Goal: Book appointment/travel/reservation

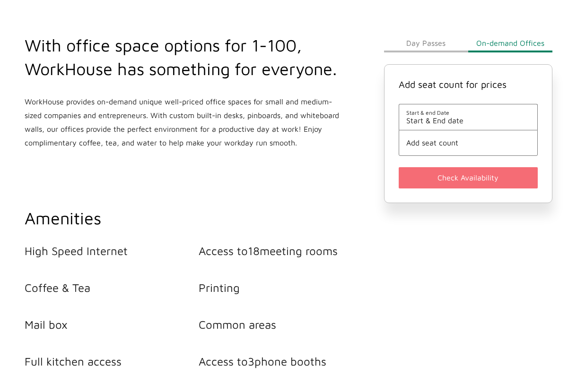
scroll to position [331, 0]
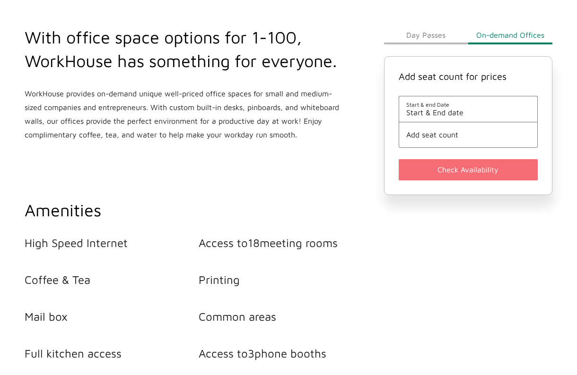
click at [462, 114] on span "Start & End date" at bounding box center [468, 112] width 124 height 9
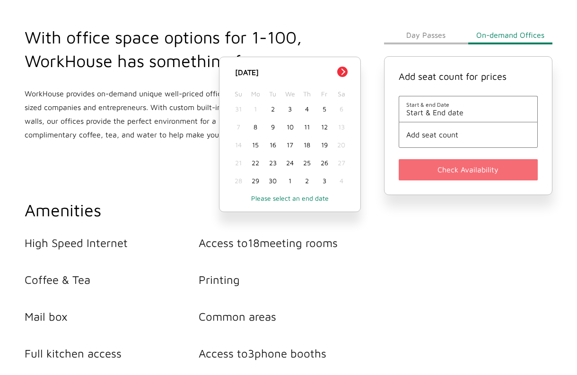
click at [325, 110] on div "5" at bounding box center [323, 109] width 17 height 18
click at [442, 135] on span "Add seat count" at bounding box center [468, 134] width 124 height 9
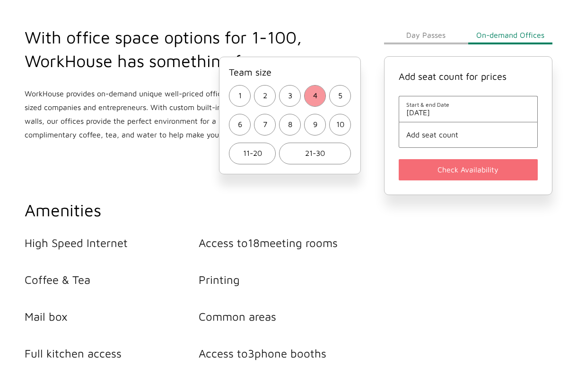
click at [305, 95] on button "4" at bounding box center [315, 96] width 22 height 22
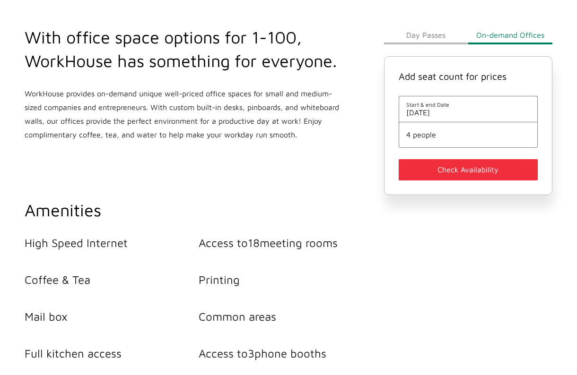
click at [424, 173] on button "Check Availability" at bounding box center [468, 169] width 139 height 21
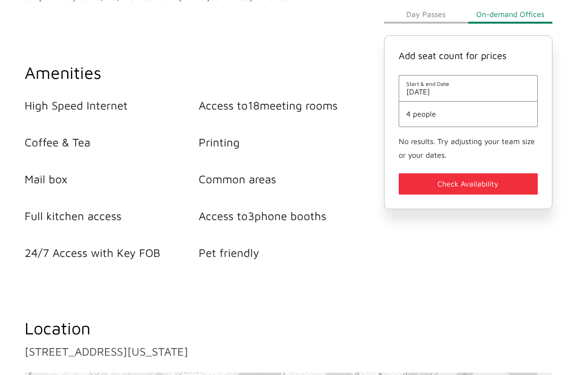
scroll to position [336, 0]
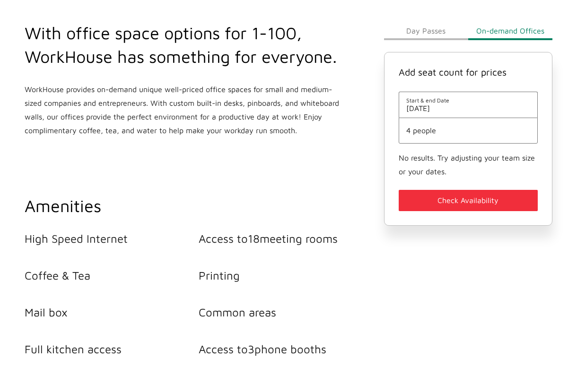
click at [435, 143] on li "4 people" at bounding box center [468, 131] width 139 height 26
click at [440, 131] on span "4 people" at bounding box center [468, 130] width 124 height 9
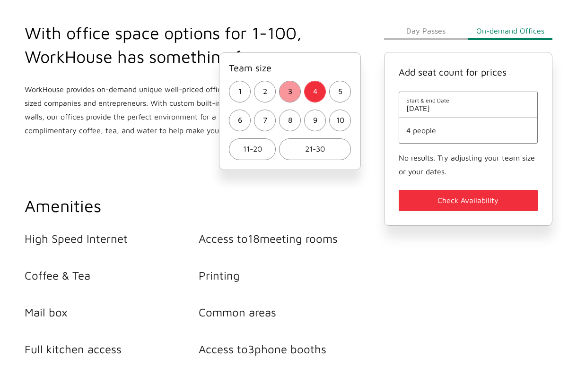
click at [293, 96] on button "3" at bounding box center [290, 92] width 22 height 22
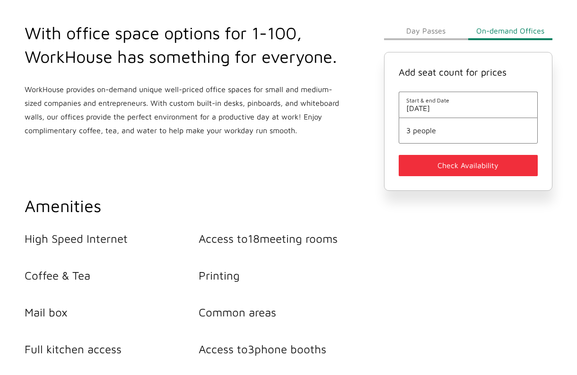
click at [428, 173] on button "Check Availability" at bounding box center [468, 165] width 139 height 21
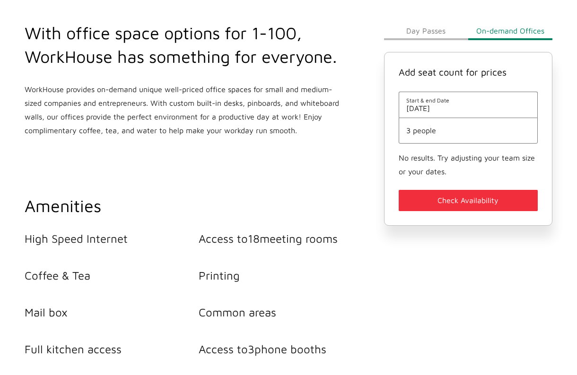
click at [437, 139] on li "3 people" at bounding box center [468, 131] width 139 height 26
click at [434, 132] on span "3 people" at bounding box center [468, 130] width 124 height 9
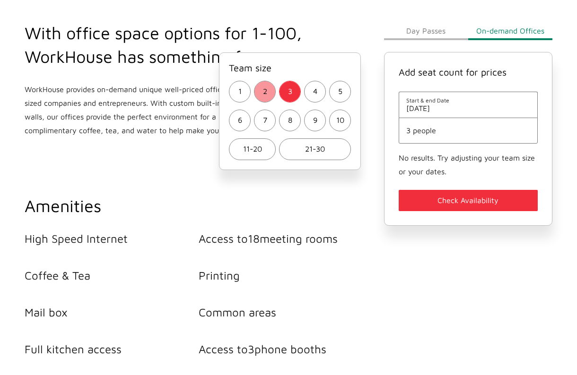
click at [267, 89] on button "2" at bounding box center [265, 92] width 22 height 22
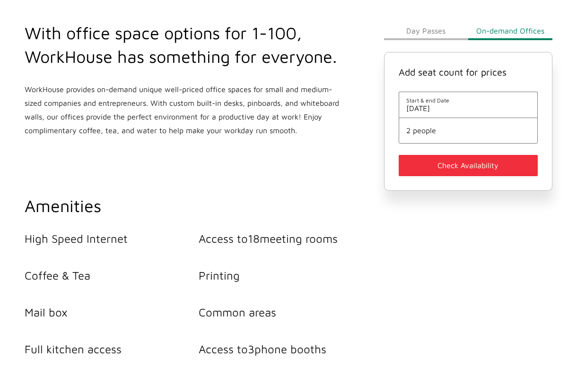
click at [466, 173] on button "Check Availability" at bounding box center [468, 165] width 139 height 21
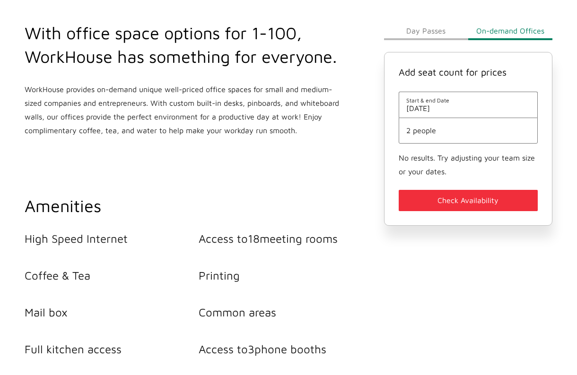
click at [453, 127] on span "2 people" at bounding box center [468, 130] width 124 height 9
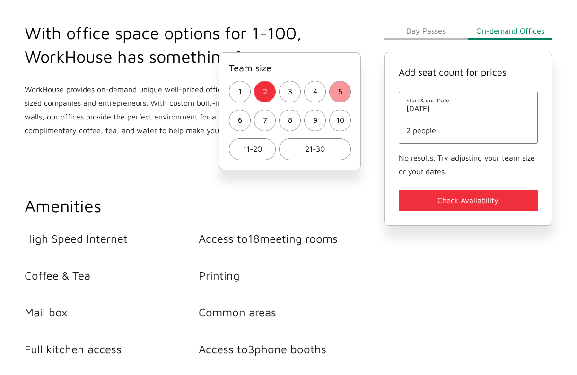
click at [344, 87] on button "5" at bounding box center [340, 92] width 22 height 22
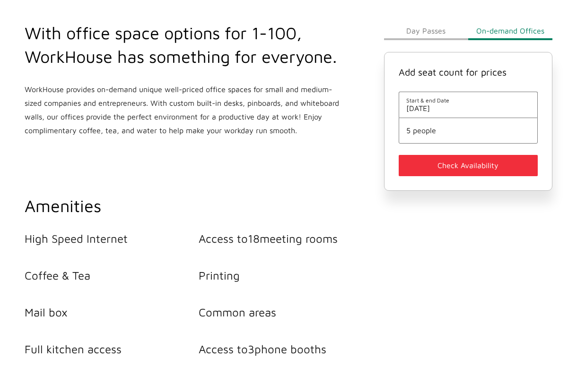
click at [433, 167] on button "Check Availability" at bounding box center [468, 165] width 139 height 21
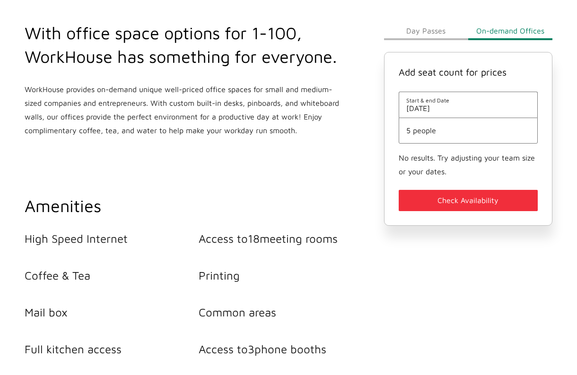
click at [442, 108] on span "[DATE]" at bounding box center [468, 108] width 124 height 9
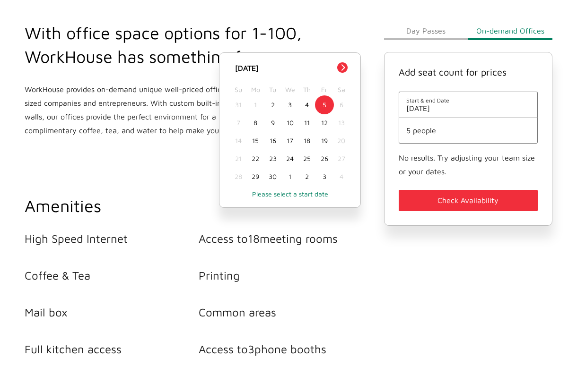
click at [325, 104] on div "5" at bounding box center [323, 105] width 17 height 18
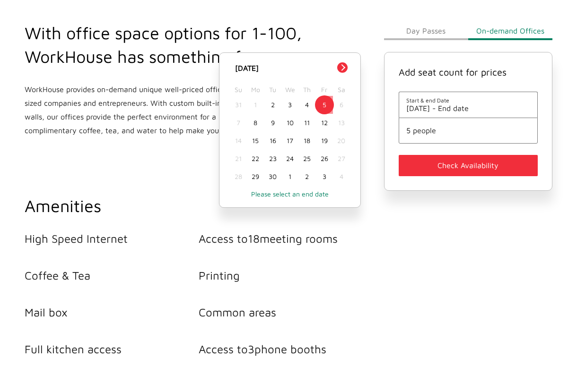
click at [325, 104] on div "5" at bounding box center [323, 105] width 17 height 18
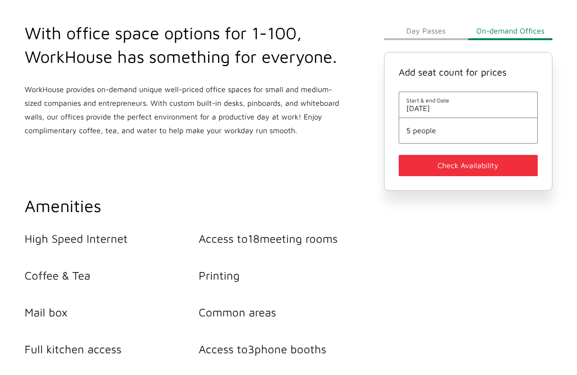
click at [420, 129] on span "5 people" at bounding box center [468, 130] width 124 height 9
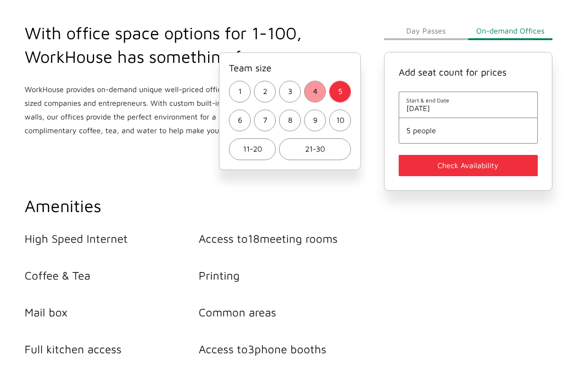
click at [314, 87] on span "4" at bounding box center [315, 92] width 4 height 14
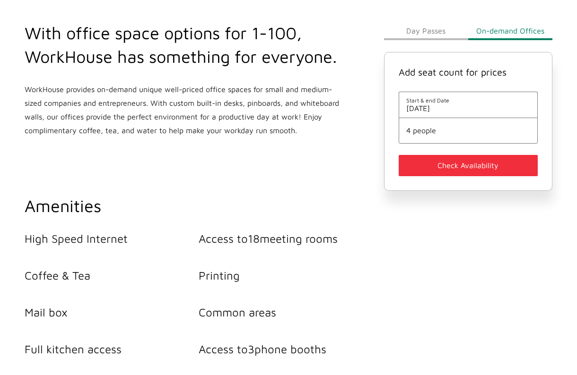
click at [427, 168] on button "Check Availability" at bounding box center [468, 165] width 139 height 21
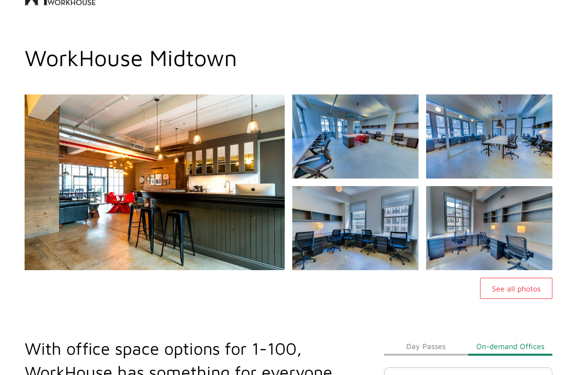
scroll to position [0, 0]
